Goal: Transaction & Acquisition: Purchase product/service

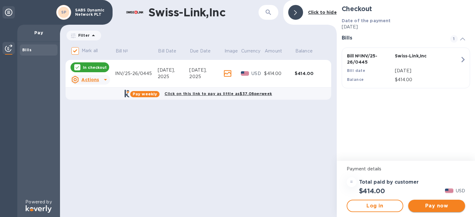
click at [441, 206] on span "Pay now" at bounding box center [436, 205] width 47 height 7
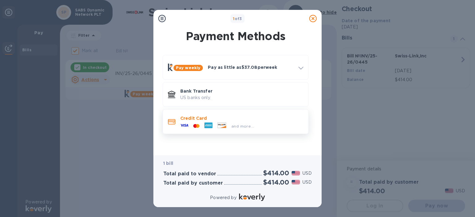
click at [197, 119] on p "Credit Card" at bounding box center [241, 118] width 123 height 6
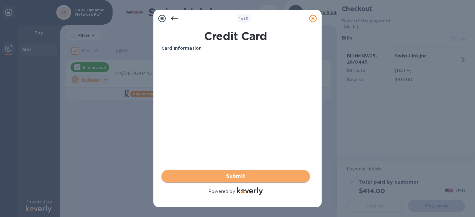
click at [245, 174] on span "Submit" at bounding box center [235, 176] width 138 height 7
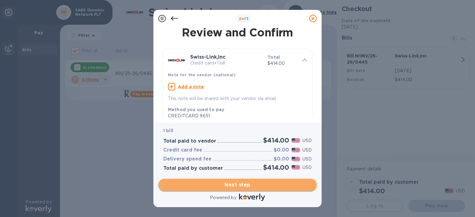
click at [236, 184] on span "Next step" at bounding box center [237, 184] width 148 height 7
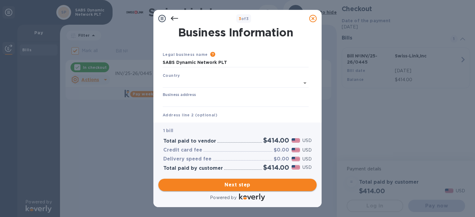
type input "United States"
click at [172, 16] on icon at bounding box center [174, 18] width 7 height 7
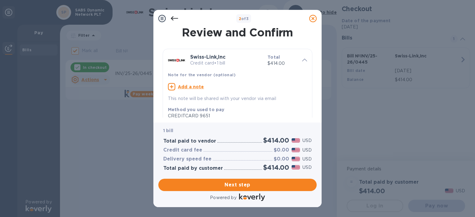
click at [170, 18] on div at bounding box center [174, 18] width 12 height 12
click at [173, 18] on icon at bounding box center [174, 18] width 7 height 7
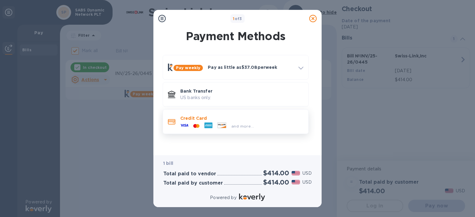
click at [213, 125] on div at bounding box center [208, 125] width 13 height 9
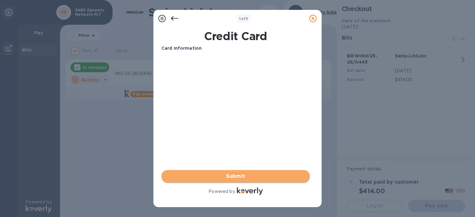
click at [245, 173] on span "Submit" at bounding box center [235, 176] width 138 height 7
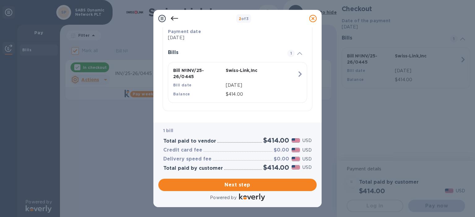
scroll to position [121, 0]
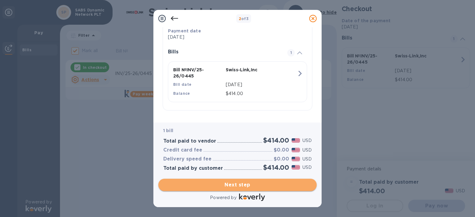
click at [256, 185] on span "Next step" at bounding box center [237, 184] width 148 height 7
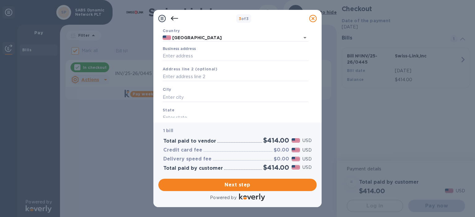
scroll to position [46, 0]
click at [217, 57] on input "Business address" at bounding box center [236, 54] width 146 height 9
type input "990 Blind Horse Road"
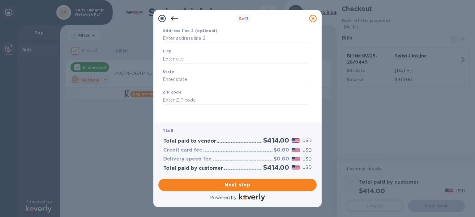
scroll to position [86, 0]
click at [240, 56] on input "text" at bounding box center [236, 57] width 146 height 9
type input "i"
drag, startPoint x: 168, startPoint y: 57, endPoint x: 152, endPoint y: 53, distance: 16.5
click at [152, 53] on div "3 of 3 Business Information Legal business name Please provide the legal name t…" at bounding box center [237, 108] width 475 height 217
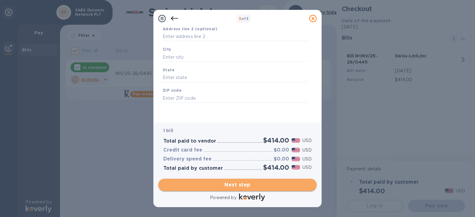
click at [255, 185] on span "Next step" at bounding box center [237, 184] width 148 height 7
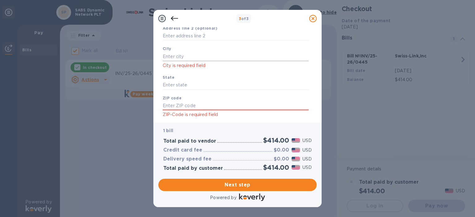
click at [193, 57] on input "text" at bounding box center [236, 56] width 146 height 9
paste input "Illiopolis"
type input "Illiopolis"
click at [172, 83] on input "text" at bounding box center [236, 85] width 146 height 9
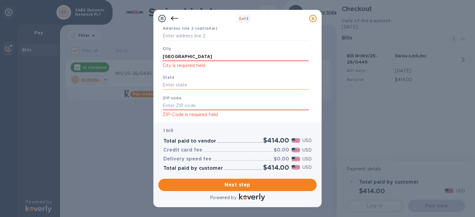
type input "i"
paste input "IL"
type input "IL"
click at [177, 104] on input "text" at bounding box center [236, 105] width 146 height 9
type input "62539"
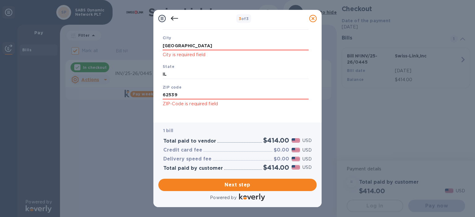
scroll to position [102, 0]
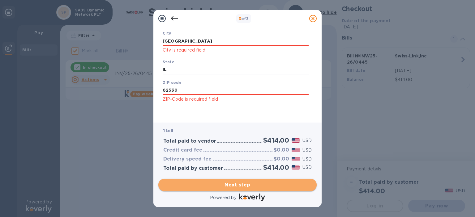
click at [253, 184] on span "Next step" at bounding box center [237, 184] width 148 height 7
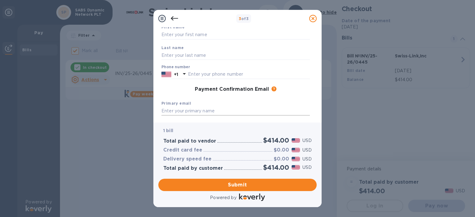
scroll to position [0, 0]
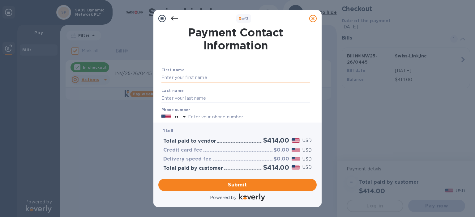
click at [206, 76] on input "text" at bounding box center [235, 77] width 148 height 9
type input "Gan"
type input "Beng Siew"
type input "2172202732"
type input "sabsdynamic@gmail.com"
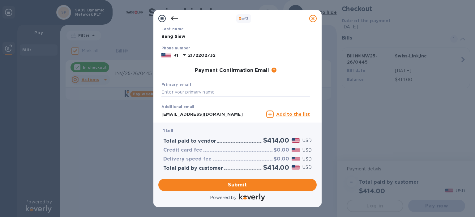
scroll to position [100, 0]
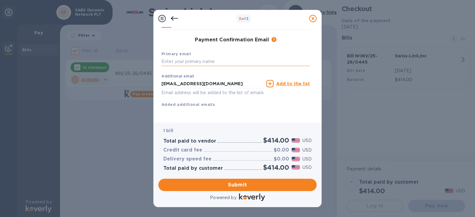
click at [195, 57] on input "text" at bounding box center [235, 61] width 148 height 9
drag, startPoint x: 224, startPoint y: 77, endPoint x: 156, endPoint y: 66, distance: 69.0
click at [156, 66] on div "Payment Contact Information First name Gan Last name Beng Siew Phone number +1 …" at bounding box center [237, 74] width 168 height 95
click at [180, 57] on input "text" at bounding box center [235, 61] width 148 height 9
paste input "sabsdynamic@gmail.com"
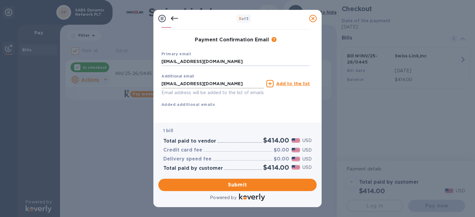
type input "sabsdynamic@gmail.com"
click at [234, 79] on input "sabsdynamic@gmail.com" at bounding box center [212, 83] width 102 height 9
drag, startPoint x: 228, startPoint y: 75, endPoint x: 147, endPoint y: 71, distance: 81.1
click at [147, 71] on div "3 of 3 Payment Contact Information First name Gan Last name Beng Siew Phone num…" at bounding box center [237, 108] width 475 height 217
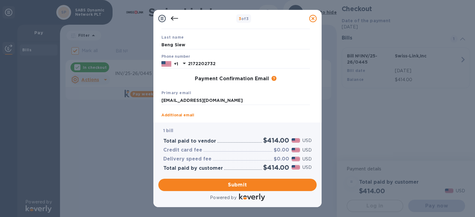
scroll to position [62, 0]
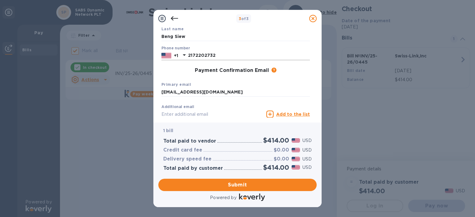
click at [185, 55] on icon at bounding box center [184, 55] width 3 height 2
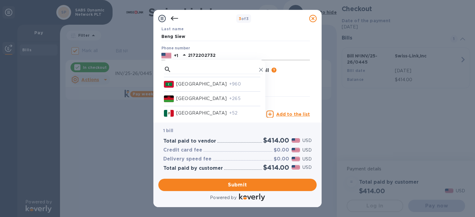
scroll to position [2170, 0]
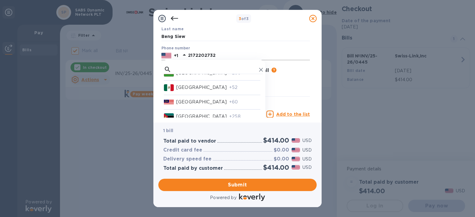
click at [229, 105] on p "+60" at bounding box center [244, 102] width 31 height 6
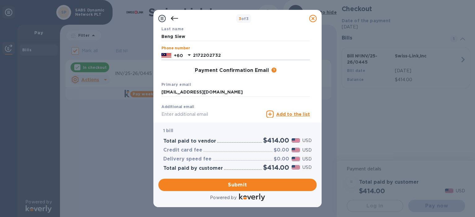
drag, startPoint x: 221, startPoint y: 55, endPoint x: 187, endPoint y: 52, distance: 34.4
click at [187, 52] on div "+60 2172202732" at bounding box center [235, 55] width 148 height 9
type input "122000321"
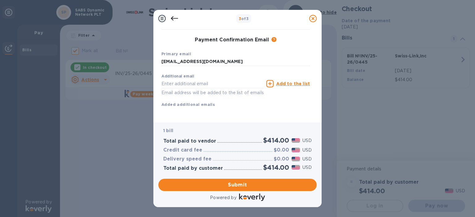
scroll to position [100, 0]
click at [247, 186] on span "Submit" at bounding box center [237, 184] width 148 height 7
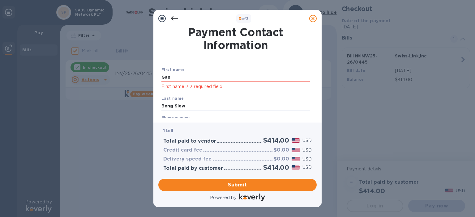
scroll to position [0, 0]
click at [181, 78] on input "Gan" at bounding box center [235, 77] width 148 height 9
type input "Gan"
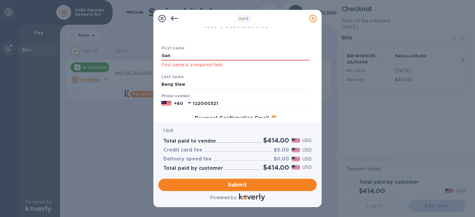
scroll to position [25, 0]
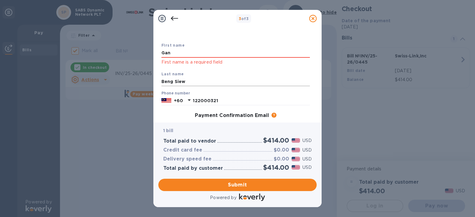
click at [193, 79] on input "Beng Siew" at bounding box center [235, 81] width 148 height 9
type input "Beng Siew"
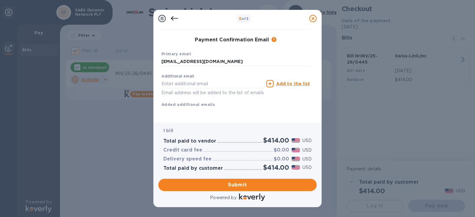
scroll to position [108, 0]
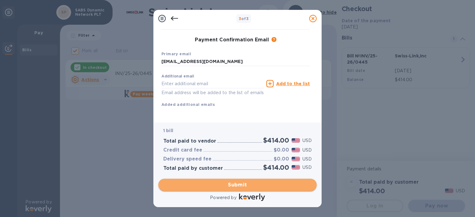
click at [241, 186] on span "Submit" at bounding box center [237, 184] width 148 height 7
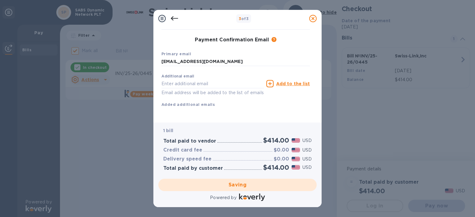
scroll to position [100, 0]
checkbox input "false"
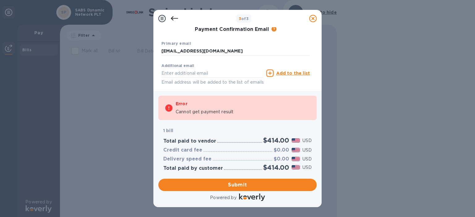
scroll to position [132, 0]
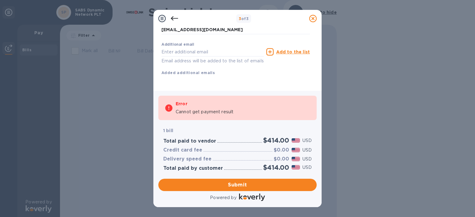
click at [173, 16] on icon at bounding box center [174, 18] width 7 height 7
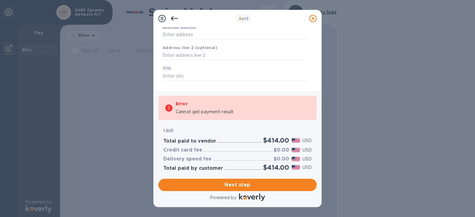
scroll to position [87, 0]
click at [176, 18] on icon at bounding box center [174, 18] width 7 height 4
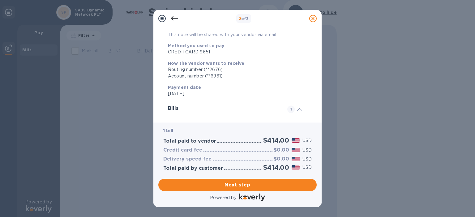
scroll to position [59, 0]
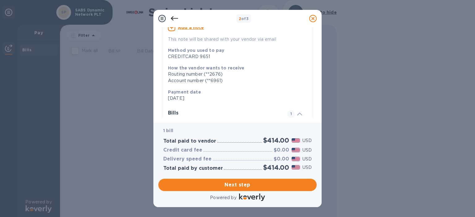
click at [172, 19] on icon at bounding box center [174, 18] width 7 height 7
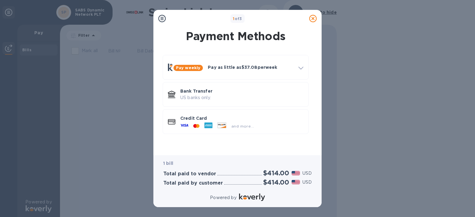
scroll to position [0, 0]
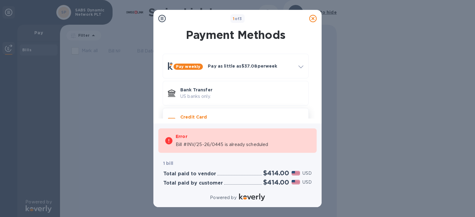
click at [204, 118] on p "Credit Card" at bounding box center [241, 117] width 123 height 6
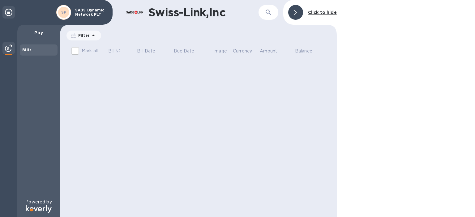
click at [221, 84] on div "Swiss-Link,Inc ​ Click to hide Filter Amount Mark all Bill № Bill Date Due Date…" at bounding box center [198, 108] width 277 height 217
click at [25, 49] on b "Bills" at bounding box center [26, 50] width 9 height 5
